Goal: Task Accomplishment & Management: Manage account settings

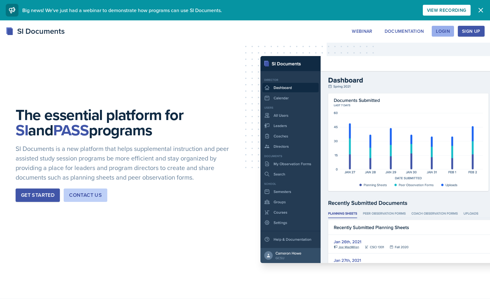
click at [445, 30] on div "Login" at bounding box center [443, 31] width 14 height 5
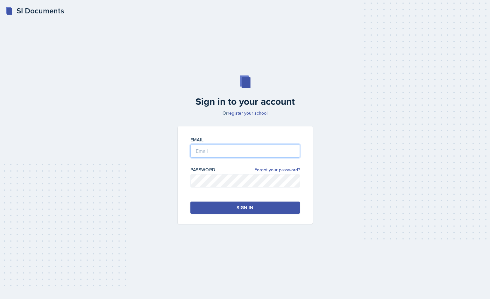
click at [206, 154] on input "email" at bounding box center [245, 150] width 110 height 13
type input "[EMAIL_ADDRESS][DOMAIN_NAME]"
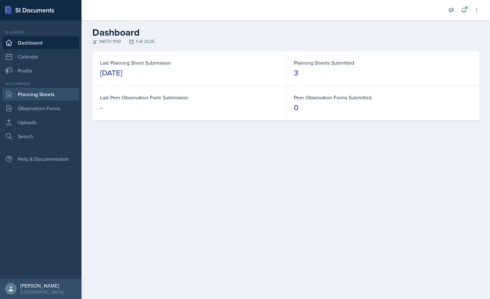
click at [56, 97] on link "Planning Sheets" at bounding box center [41, 94] width 76 height 13
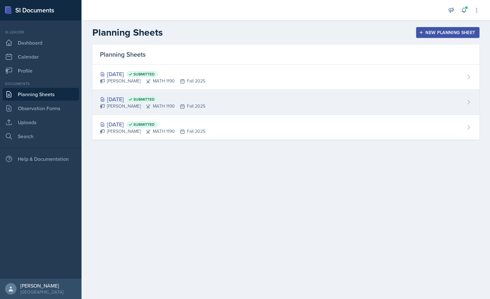
click at [228, 107] on div "[DATE] Submitted [PERSON_NAME] MATH 1190 Fall 2025" at bounding box center [285, 102] width 387 height 25
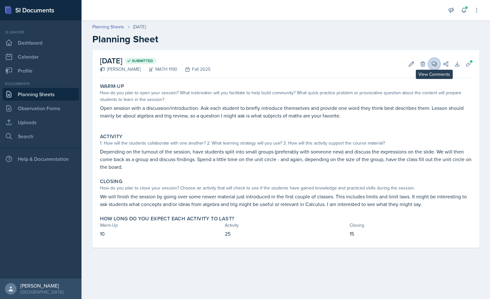
click at [431, 61] on icon at bounding box center [434, 64] width 6 height 6
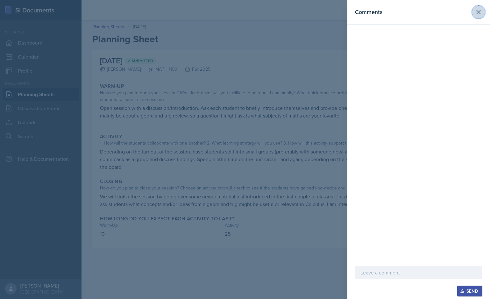
click at [474, 14] on button at bounding box center [478, 12] width 13 height 13
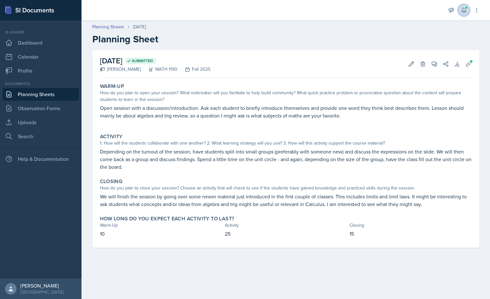
click at [464, 12] on icon at bounding box center [464, 10] width 4 height 5
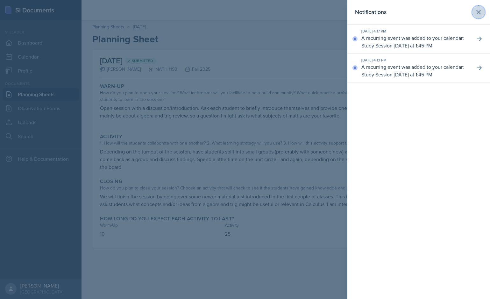
click at [477, 13] on icon at bounding box center [479, 12] width 4 height 4
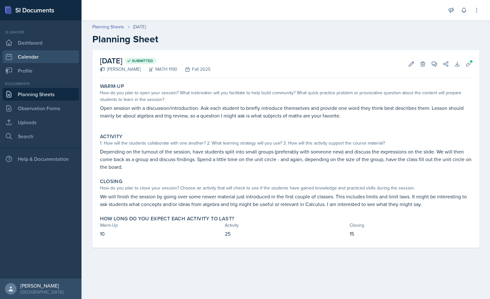
click at [39, 53] on link "Calendar" at bounding box center [41, 56] width 76 height 13
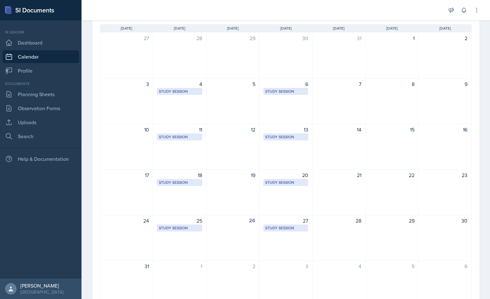
scroll to position [82, 0]
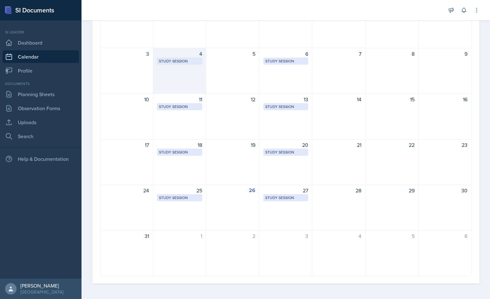
click at [182, 65] on div "4 Study Session [PERSON_NAME] Lab (M) 110 1:45 PM - 2:45 PM" at bounding box center [179, 71] width 53 height 46
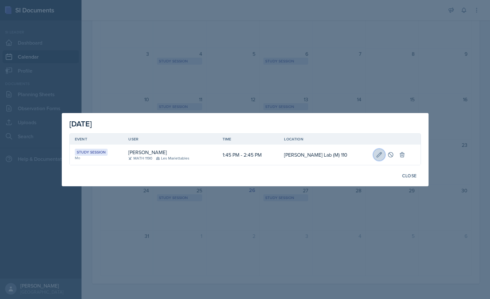
click at [376, 153] on icon at bounding box center [379, 155] width 6 height 6
select select "1"
select select "45"
select select "PM"
select select "2"
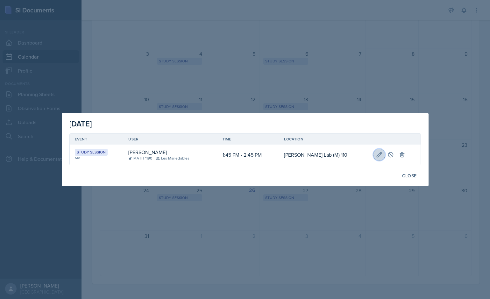
select select "45"
select select "PM"
type input "[PERSON_NAME] Lab (M) 110"
select select "d66089cd-5ee7-4f89-a345-f1bdd1643066"
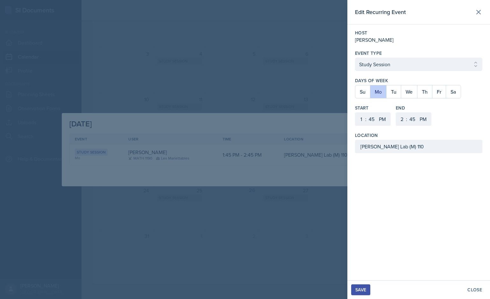
click at [319, 144] on div at bounding box center [245, 149] width 490 height 299
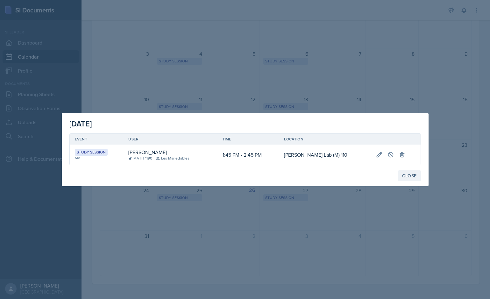
click at [402, 175] on button "Close" at bounding box center [409, 175] width 23 height 11
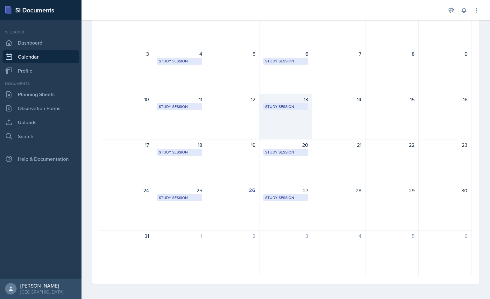
click at [290, 99] on div "13" at bounding box center [285, 100] width 45 height 8
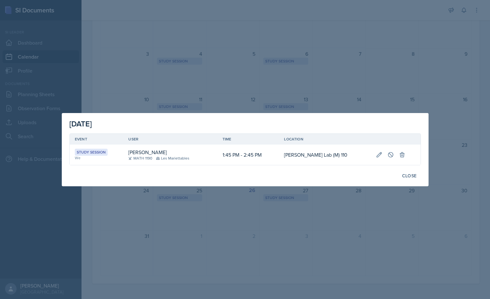
click at [290, 98] on div at bounding box center [245, 149] width 490 height 299
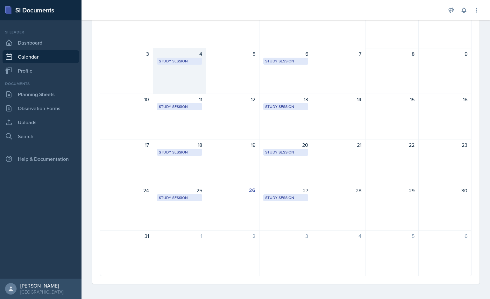
click at [189, 61] on div "Study Session" at bounding box center [179, 61] width 41 height 6
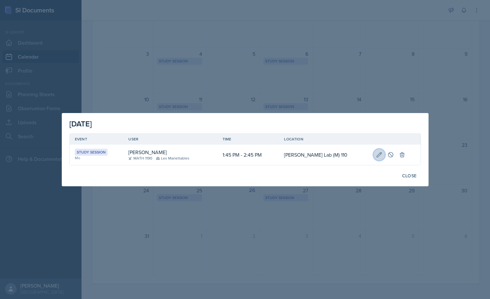
click at [376, 154] on icon at bounding box center [379, 155] width 6 height 6
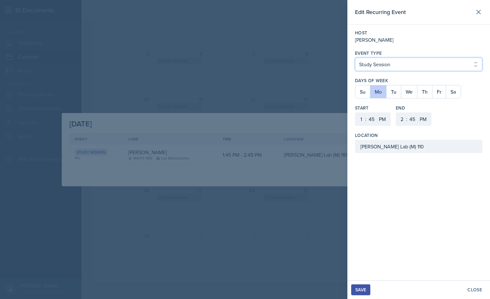
click at [355, 58] on select "Select Event Type Study Session Major Review Session" at bounding box center [418, 64] width 127 height 13
click at [387, 49] on div "Host [PERSON_NAME] Event Type Select Event Type Study Session Major Review Sess…" at bounding box center [419, 92] width 143 height 134
click at [293, 92] on div at bounding box center [245, 149] width 490 height 299
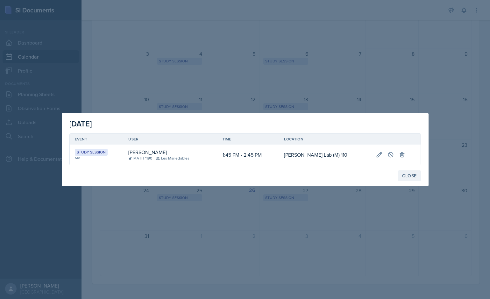
click at [415, 178] on div "Close" at bounding box center [409, 175] width 15 height 5
